Goal: Task Accomplishment & Management: Complete application form

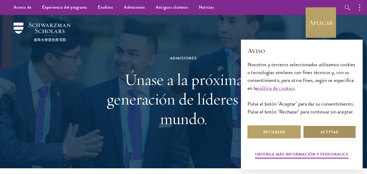
click at [311, 131] on button "Aceptar" at bounding box center [329, 131] width 53 height 13
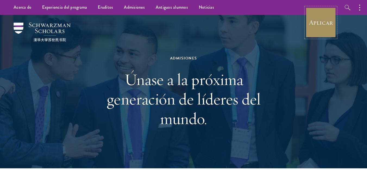
click at [320, 29] on link "Aplicar" at bounding box center [321, 22] width 30 height 30
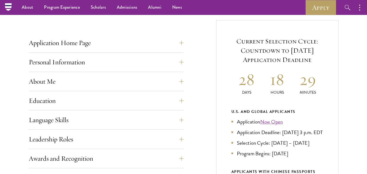
scroll to position [190, 0]
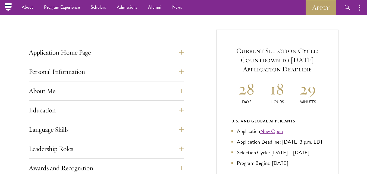
drag, startPoint x: 311, startPoint y: 0, endPoint x: 229, endPoint y: 19, distance: 84.8
click at [229, 19] on div "Start the Process Take the first step toward joining a global community that wi…" at bounding box center [183, 159] width 367 height 383
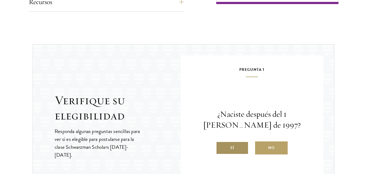
scroll to position [543, 0]
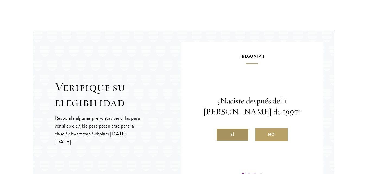
click at [228, 134] on label "Sí" at bounding box center [232, 134] width 33 height 13
click at [221, 134] on input "Sí" at bounding box center [218, 131] width 5 height 5
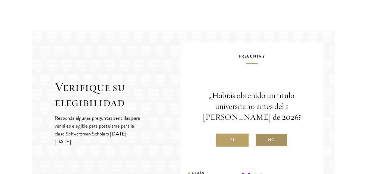
click at [265, 143] on label "No" at bounding box center [271, 140] width 33 height 13
click at [260, 139] on input "No" at bounding box center [257, 136] width 5 height 5
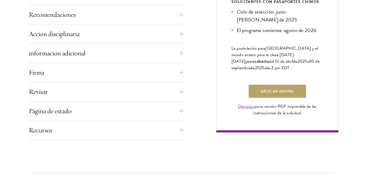
scroll to position [407, 0]
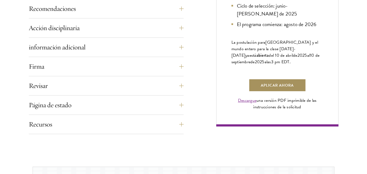
click at [273, 83] on font "Aplicar ahora" at bounding box center [277, 86] width 33 height 6
